Goal: Task Accomplishment & Management: Complete application form

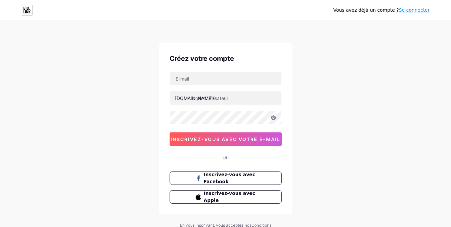
scroll to position [29, 0]
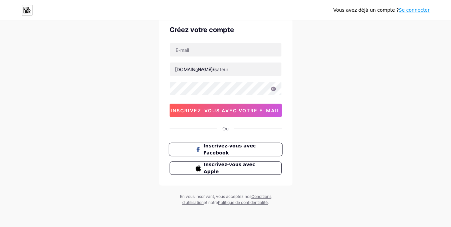
click at [242, 144] on font "Inscrivez-vous avec Facebook" at bounding box center [229, 149] width 52 height 13
click at [205, 67] on input "text" at bounding box center [225, 68] width 111 height 13
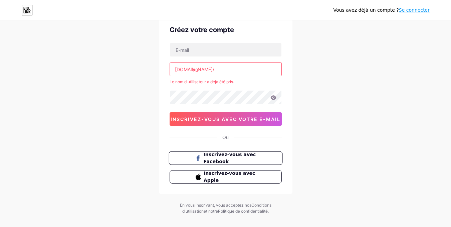
type input "y"
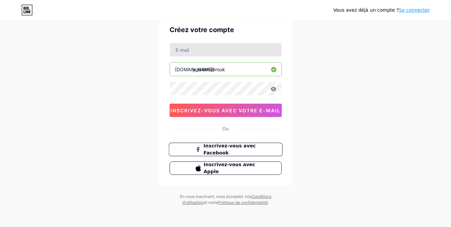
type input "yosrelmabrouk"
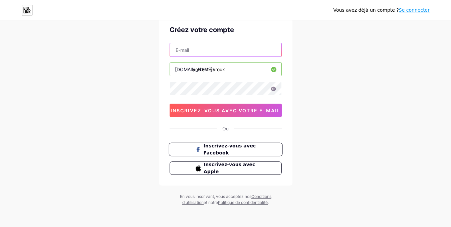
click at [212, 50] on input "text" at bounding box center [225, 49] width 111 height 13
paste input "[EMAIL_ADDRESS][DOMAIN_NAME]"
type input "[EMAIL_ADDRESS][DOMAIN_NAME]"
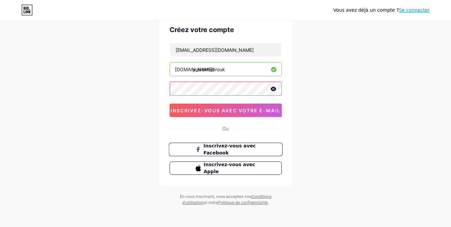
click at [154, 98] on div "Vous avez déjà un compte ? Se connecter Créez votre compte [EMAIL_ADDRESS][DOMA…" at bounding box center [225, 98] width 451 height 255
click at [174, 98] on div "[EMAIL_ADDRESS][DOMAIN_NAME] [DOMAIN_NAME]/ yosrelmabrouk inscrivez-vous avec v…" at bounding box center [225, 80] width 112 height 74
click at [274, 91] on icon at bounding box center [273, 88] width 6 height 4
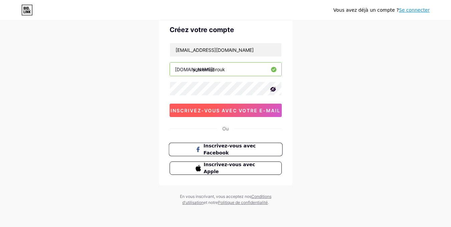
click at [264, 114] on button "inscrivez-vous avec votre e-mail" at bounding box center [225, 109] width 112 height 13
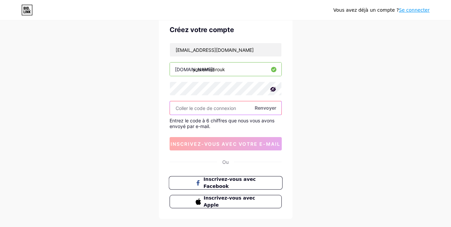
paste input "475840"
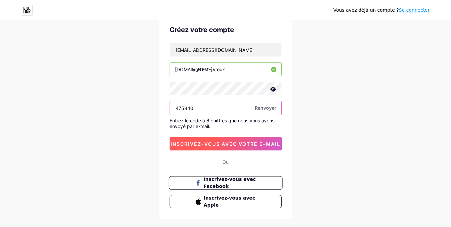
type input "475840"
click at [223, 140] on button "inscrivez-vous avec votre e-mail" at bounding box center [225, 143] width 112 height 13
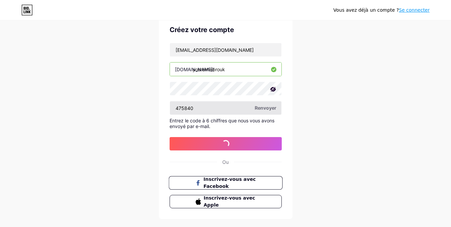
scroll to position [0, 0]
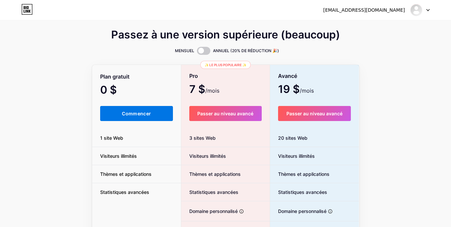
click at [145, 111] on font "Commencer" at bounding box center [136, 113] width 29 height 6
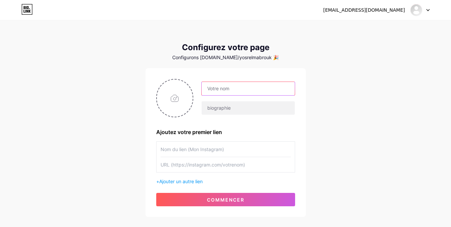
click at [232, 83] on input "text" at bounding box center [247, 88] width 93 height 13
type input "Y"
type input "D"
type input "Yosr El Mabrouk"
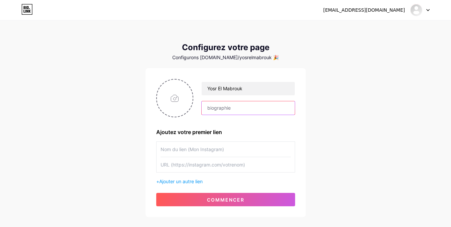
click at [223, 104] on input "text" at bounding box center [247, 107] width 93 height 13
type input "Médecin Spécialiste en Rhumatologie"
click at [245, 151] on input "text" at bounding box center [225, 148] width 130 height 15
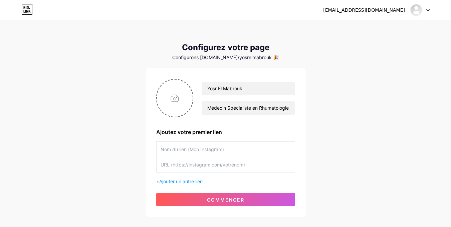
click at [210, 168] on input "text" at bounding box center [225, 164] width 130 height 15
click at [216, 151] on input "text" at bounding box center [225, 148] width 130 height 15
click at [188, 171] on input "text" at bounding box center [225, 164] width 130 height 15
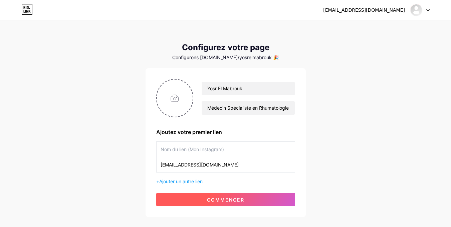
type input "[EMAIL_ADDRESS][DOMAIN_NAME]"
click at [222, 201] on font "commencer" at bounding box center [225, 199] width 37 height 6
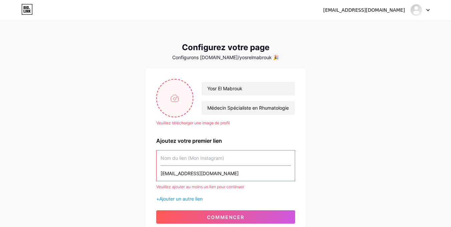
click at [175, 92] on input "file" at bounding box center [175, 97] width 36 height 37
type input "C:\fakepath\logo 555.png"
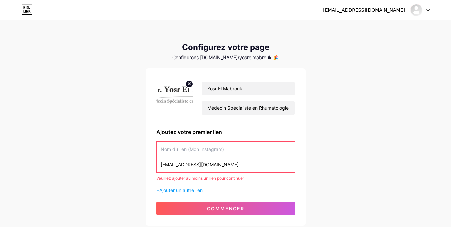
click at [188, 85] on circle at bounding box center [188, 83] width 7 height 7
click at [170, 98] on input "file" at bounding box center [175, 97] width 36 height 37
click at [178, 93] on input "file" at bounding box center [175, 97] width 36 height 37
type input "C:\fakepath\LOGO ME.jpg"
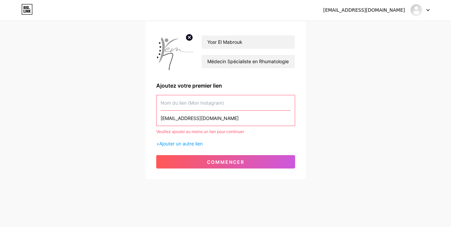
scroll to position [47, 0]
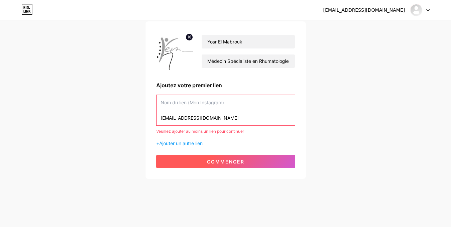
click at [238, 158] on button "commencer" at bounding box center [225, 160] width 139 height 13
click at [247, 159] on button "commencer" at bounding box center [225, 160] width 139 height 13
click at [210, 160] on font "commencer" at bounding box center [225, 161] width 37 height 6
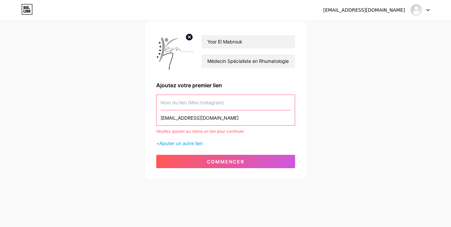
click at [193, 102] on input "text" at bounding box center [225, 102] width 130 height 15
drag, startPoint x: 160, startPoint y: 131, endPoint x: 247, endPoint y: 130, distance: 86.7
click at [247, 130] on div "Veuillez ajouter au moins un lien pour continuer" at bounding box center [225, 131] width 139 height 6
click at [196, 102] on input "text" at bounding box center [225, 102] width 130 height 15
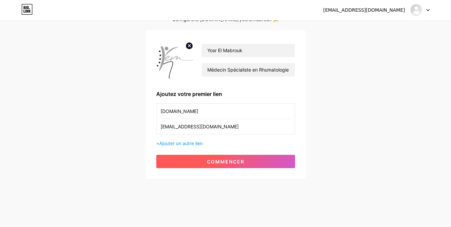
type input "[DOMAIN_NAME]"
click at [244, 157] on button "commencer" at bounding box center [225, 160] width 139 height 13
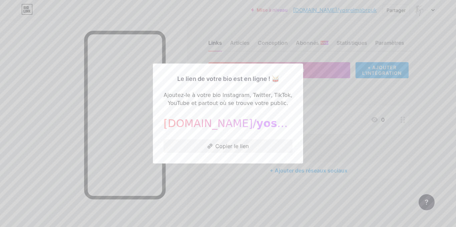
click at [244, 159] on div "Le lien de votre bio est en ligne ! 🥁 Ajoutez-le à votre bio Instagram, Twitter…" at bounding box center [228, 113] width 150 height 100
click at [246, 150] on button "Copier le lien" at bounding box center [227, 145] width 129 height 13
click at [247, 142] on button "Copier le lien" at bounding box center [227, 145] width 129 height 13
click at [242, 147] on font "Copier le lien" at bounding box center [231, 145] width 33 height 7
click at [226, 149] on button "Copier le lien" at bounding box center [227, 145] width 129 height 13
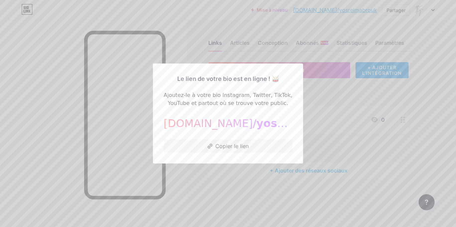
click at [420, 81] on div at bounding box center [228, 113] width 456 height 227
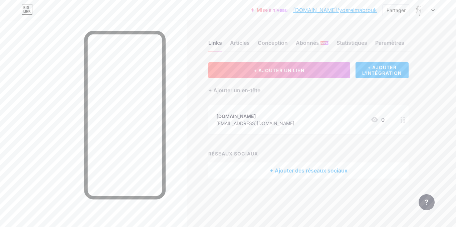
click at [435, 8] on div "Mise à niveau [DOMAIN_NAME]/[PERSON_NAME]... [DOMAIN_NAME]/yosrelmabrouk Partag…" at bounding box center [228, 10] width 456 height 12
click at [433, 8] on div at bounding box center [424, 10] width 19 height 12
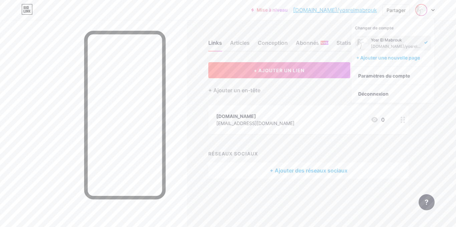
click at [338, 150] on div "RÉSEAUX SOCIAUX" at bounding box center [308, 153] width 200 height 7
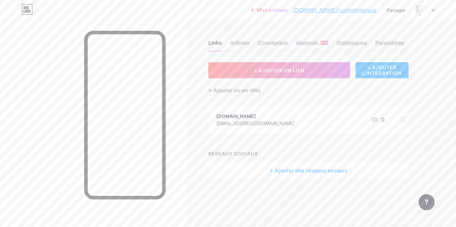
click at [315, 173] on font "+ Ajouter des réseaux sociaux" at bounding box center [309, 170] width 78 height 8
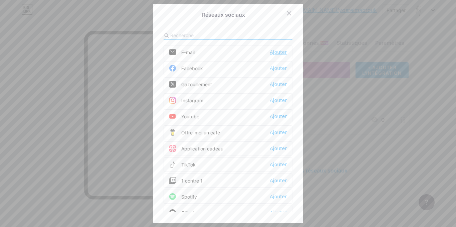
click at [278, 54] on font "Ajouter" at bounding box center [278, 51] width 17 height 5
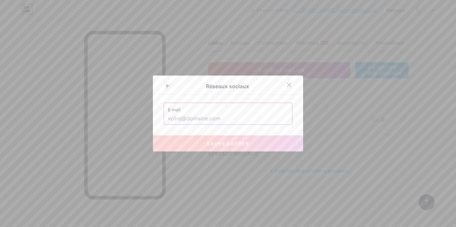
click at [192, 116] on input "text" at bounding box center [228, 118] width 120 height 11
type input "t"
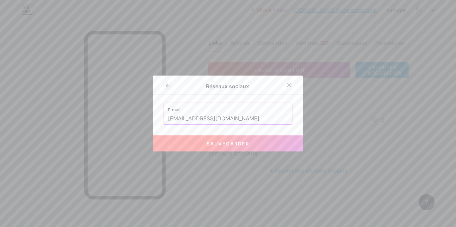
click at [258, 137] on button "Sauvegarder" at bounding box center [228, 143] width 150 height 16
type input "mailto:[PERSON_NAME][EMAIL_ADDRESS][DOMAIN_NAME]"
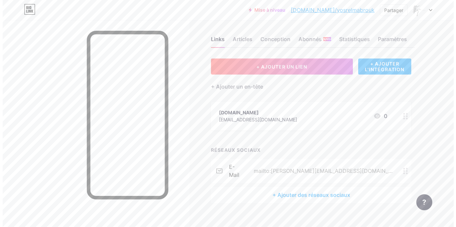
scroll to position [5, 0]
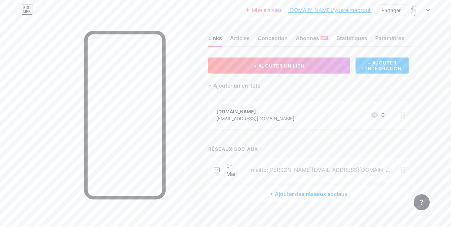
click at [374, 62] on font "+ AJOUTER L'INTÉGRATION" at bounding box center [381, 65] width 39 height 11
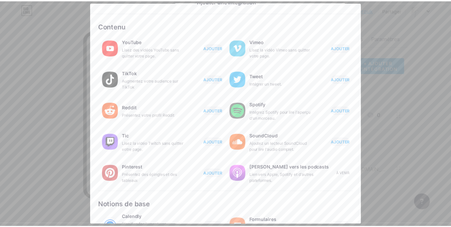
scroll to position [0, 0]
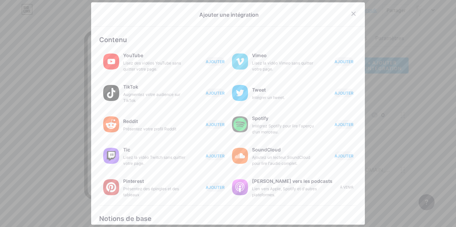
click at [411, 105] on div at bounding box center [228, 113] width 456 height 227
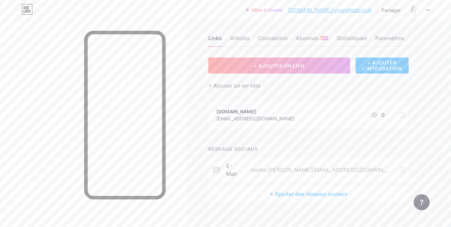
click at [341, 12] on font "[DOMAIN_NAME]/yosrelmabrouk" at bounding box center [330, 10] width 84 height 7
click at [277, 36] on font "Conception" at bounding box center [273, 38] width 30 height 7
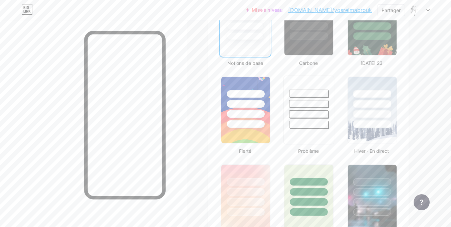
scroll to position [234, 0]
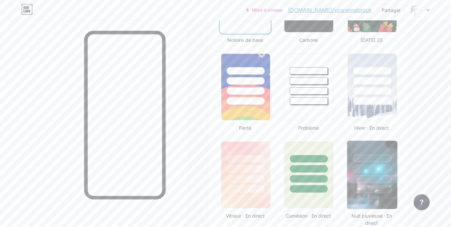
click at [367, 179] on div at bounding box center [371, 179] width 39 height 8
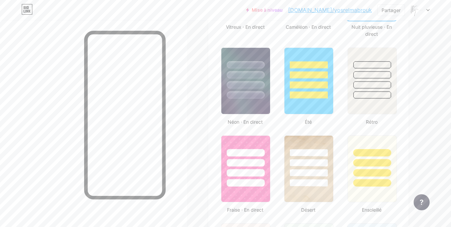
scroll to position [434, 0]
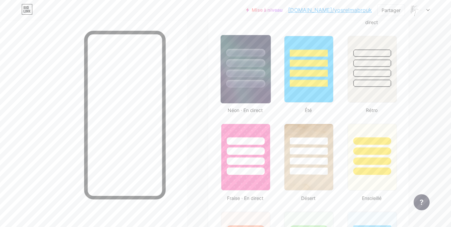
click at [240, 85] on div at bounding box center [245, 84] width 39 height 8
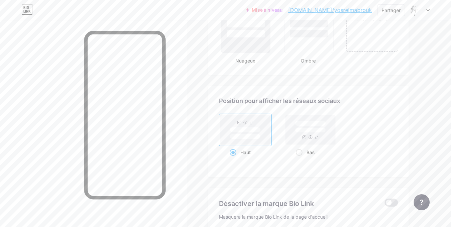
scroll to position [914, 0]
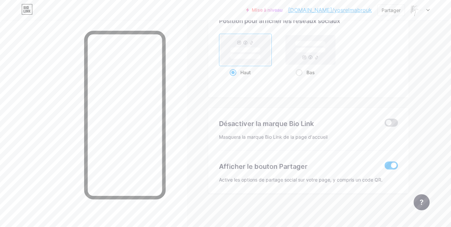
click at [390, 120] on span at bounding box center [390, 122] width 13 height 8
click at [384, 124] on input "checkbox" at bounding box center [384, 124] width 0 height 0
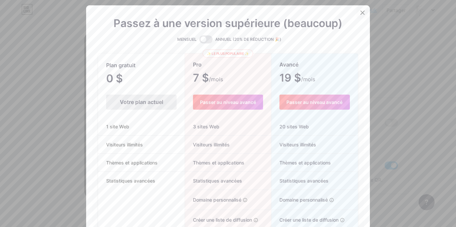
click at [362, 12] on icon at bounding box center [362, 12] width 5 height 5
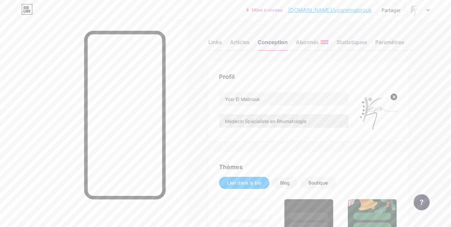
scroll to position [0, 0]
